Goal: Information Seeking & Learning: Learn about a topic

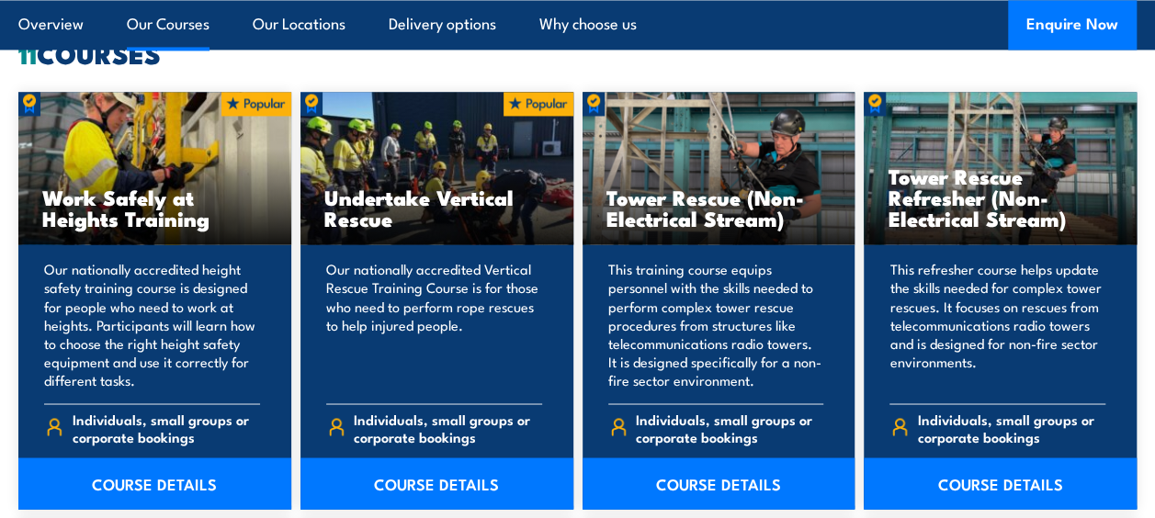
scroll to position [1470, 0]
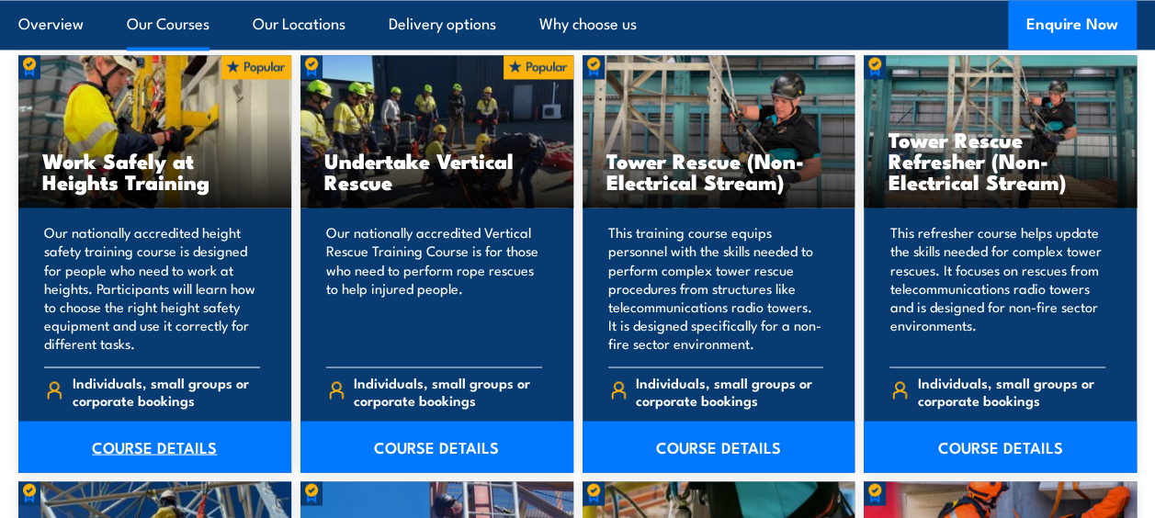
click at [142, 445] on link "COURSE DETAILS" at bounding box center [154, 446] width 273 height 51
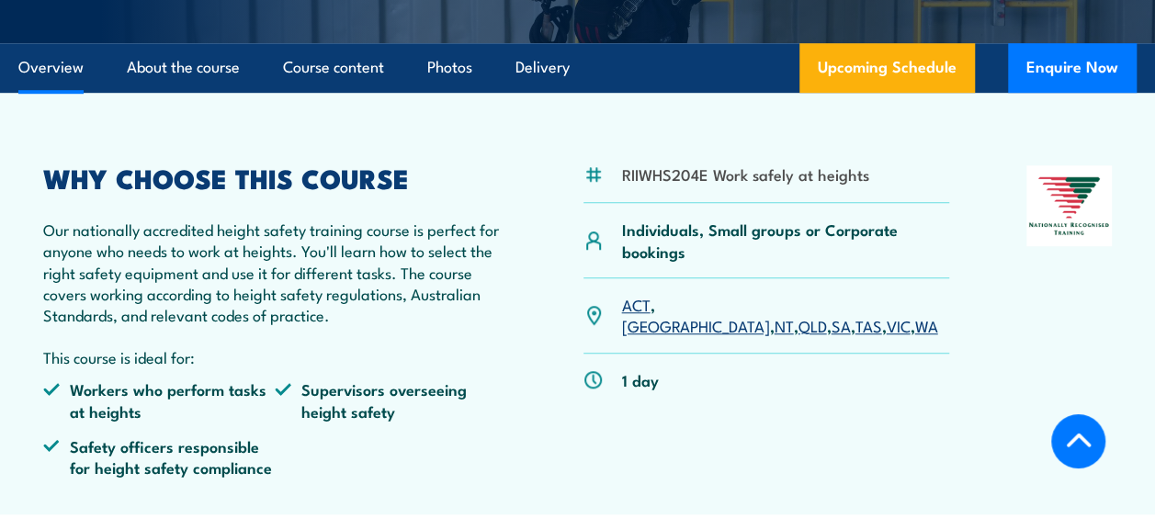
scroll to position [551, 0]
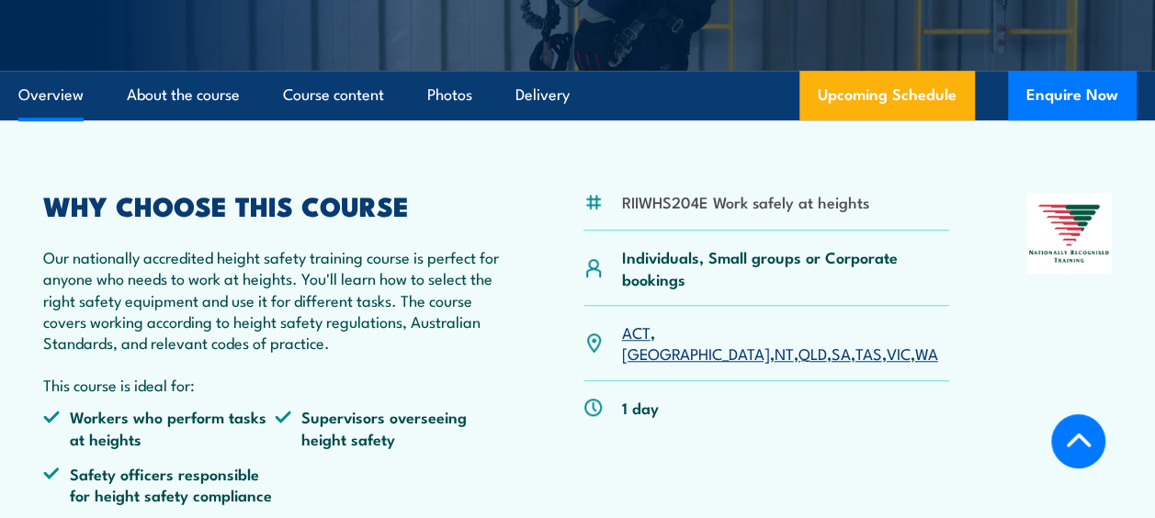
click at [332, 294] on p "Our nationally accredited height safety training course is perfect for anyone w…" at bounding box center [274, 300] width 463 height 108
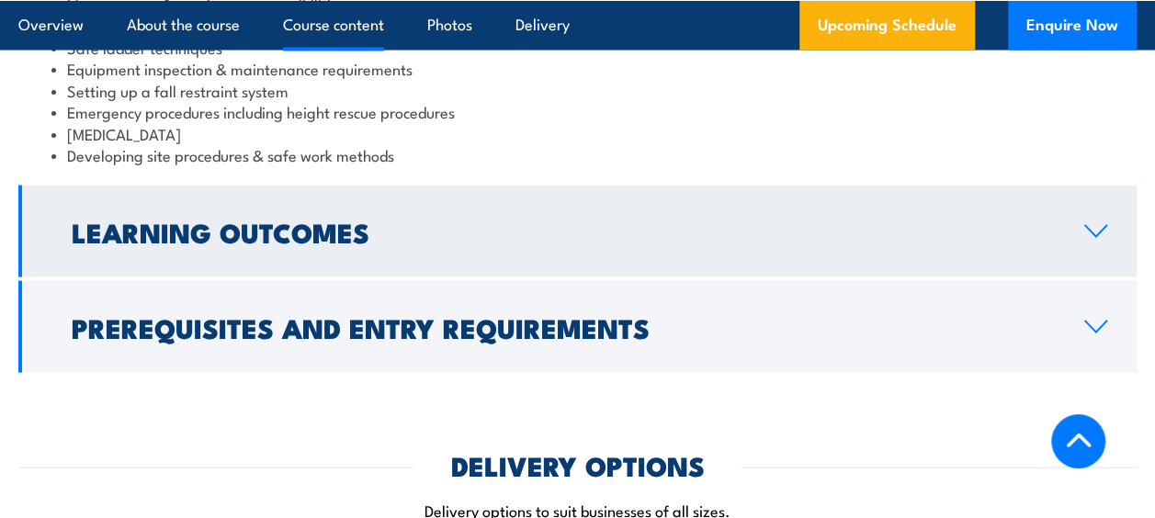
click at [83, 221] on h2 "Learning Outcomes" at bounding box center [563, 232] width 983 height 24
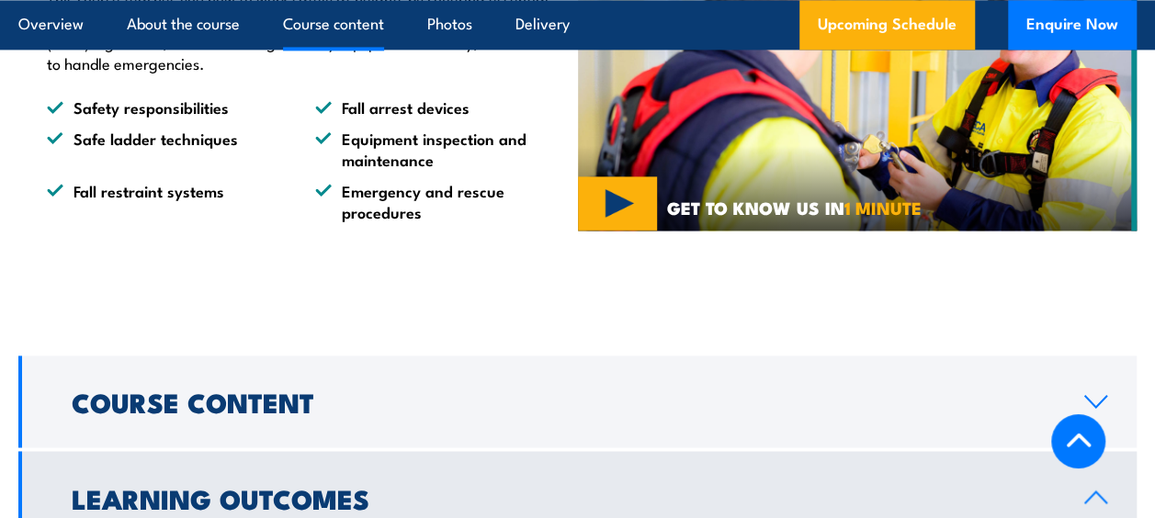
scroll to position [1716, 0]
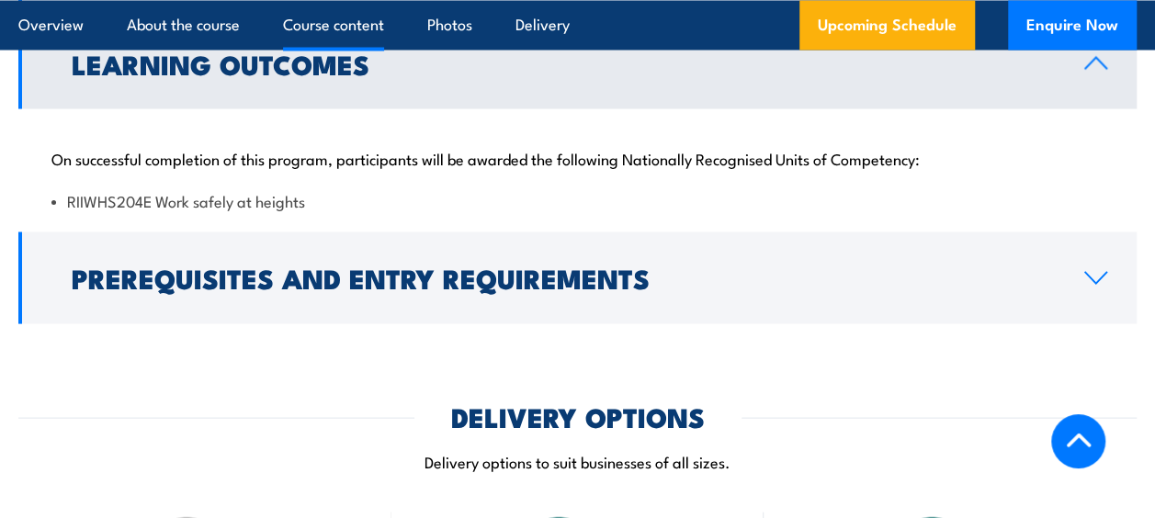
click at [115, 74] on h2 "Learning Outcomes" at bounding box center [563, 63] width 983 height 24
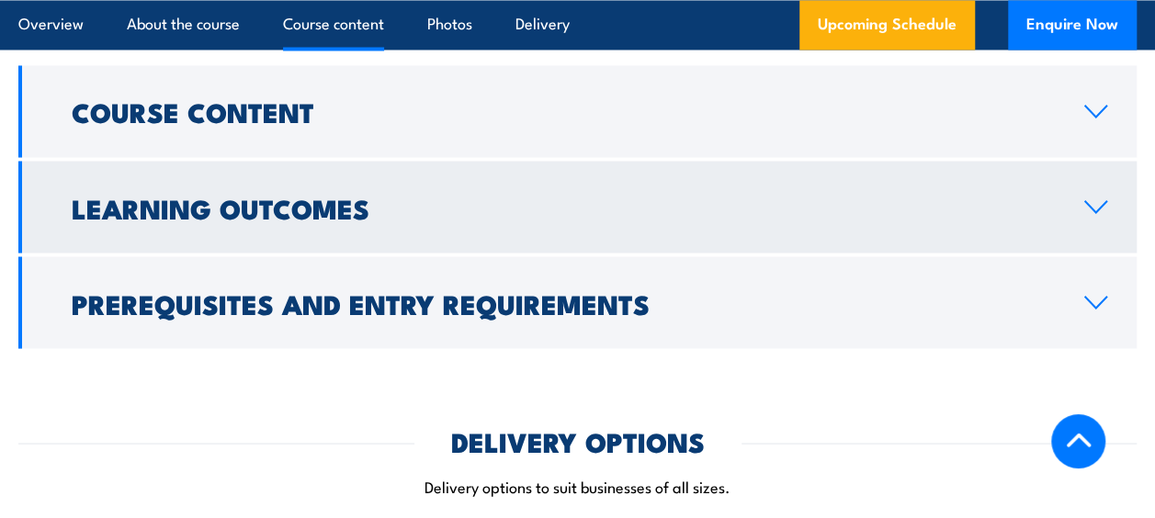
scroll to position [1532, 0]
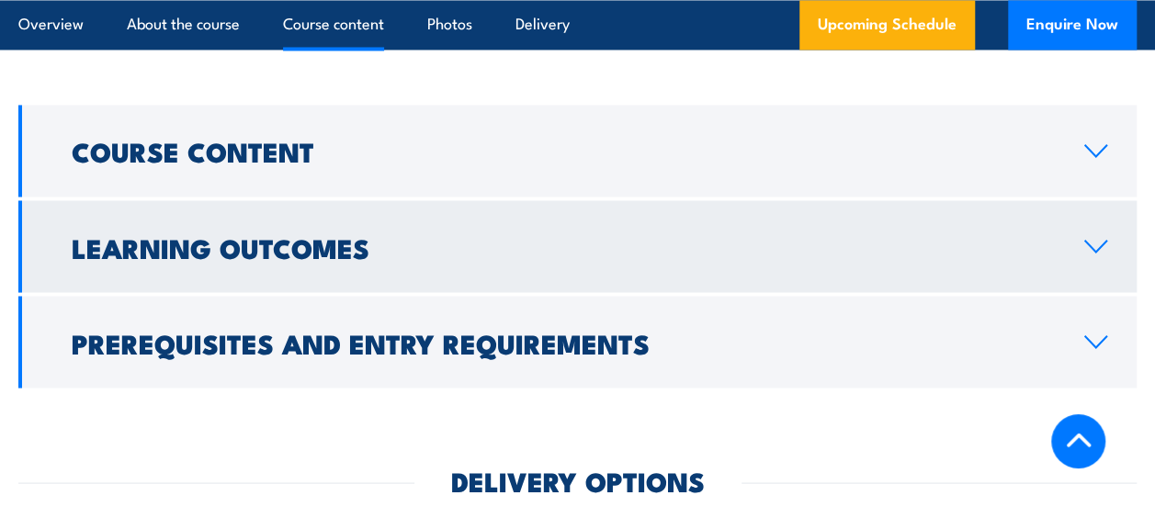
click at [650, 235] on h2 "Learning Outcomes" at bounding box center [563, 246] width 983 height 24
